Goal: Browse casually: Explore the website without a specific task or goal

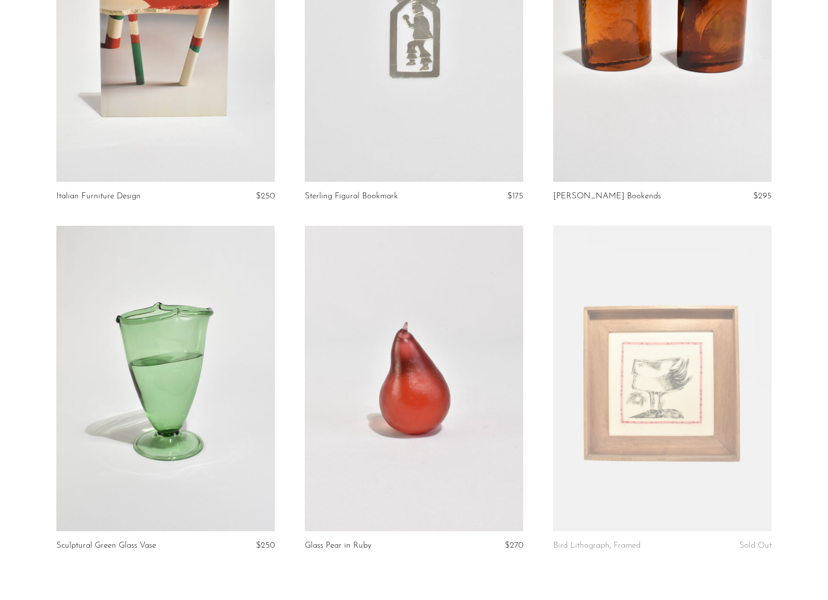
scroll to position [3921, 0]
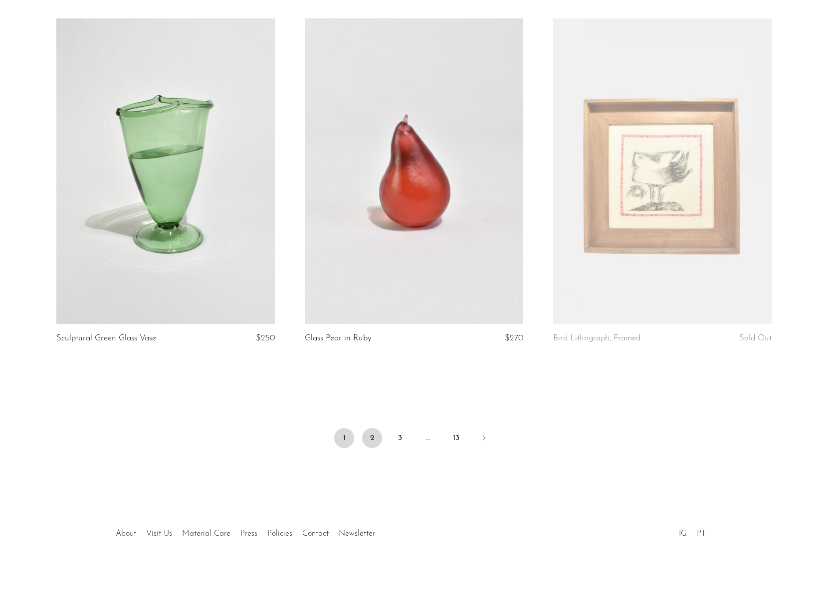
click at [370, 442] on link "2" at bounding box center [372, 438] width 20 height 20
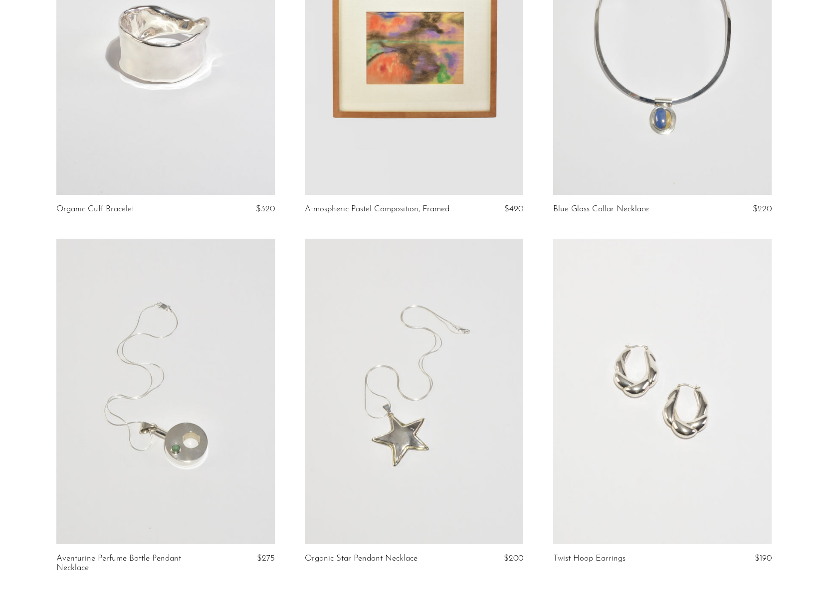
scroll to position [3930, 0]
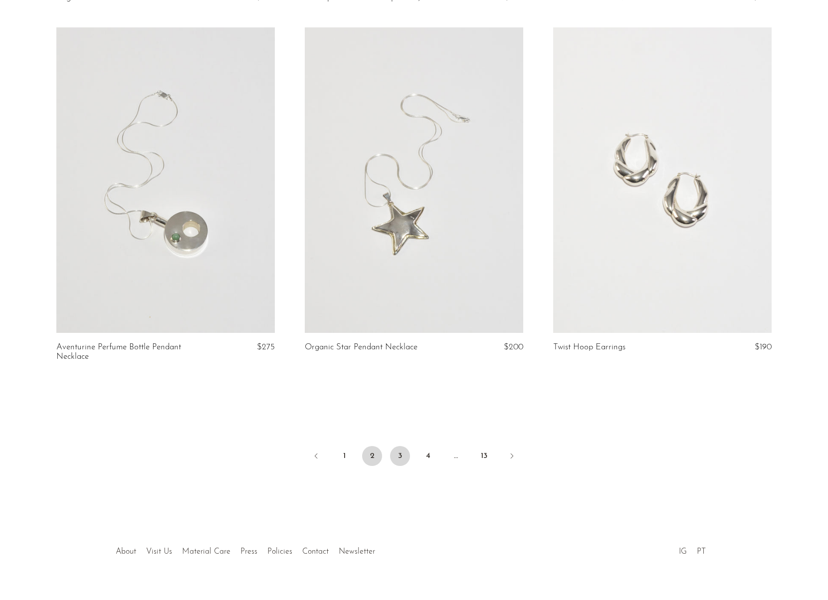
click at [407, 446] on link "3" at bounding box center [400, 456] width 20 height 20
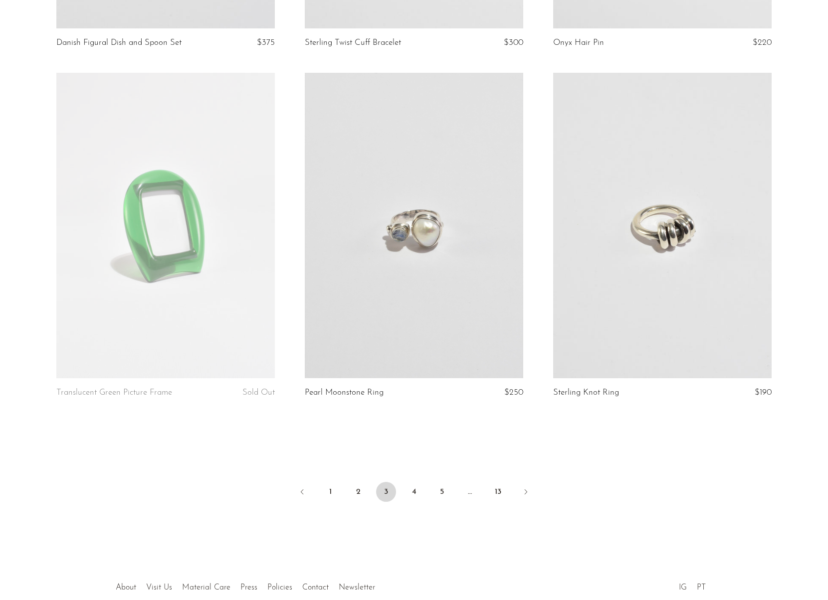
scroll to position [3930, 0]
